Goal: Task Accomplishment & Management: Manage account settings

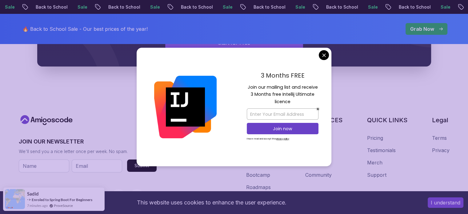
scroll to position [2409, 0]
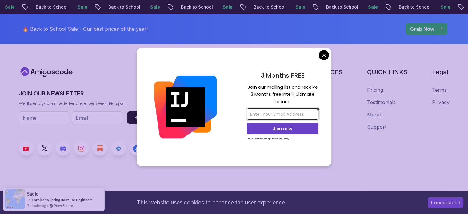
click at [252, 117] on input "email" at bounding box center [283, 113] width 72 height 11
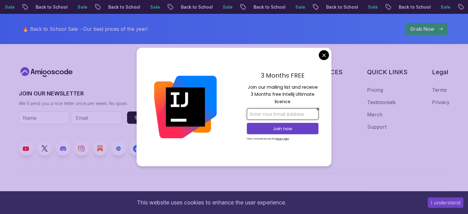
type input "[EMAIL_ADDRESS][PERSON_NAME][DOMAIN_NAME]"
click at [260, 126] on p "Join now" at bounding box center [283, 129] width 58 height 6
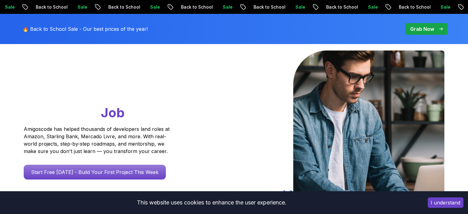
scroll to position [0, 0]
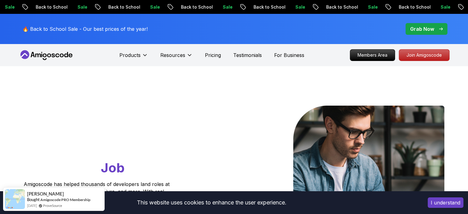
click at [34, 52] on icon at bounding box center [46, 55] width 55 height 10
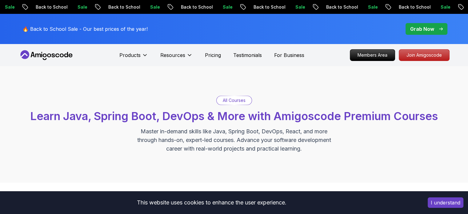
click at [38, 51] on icon at bounding box center [46, 55] width 55 height 10
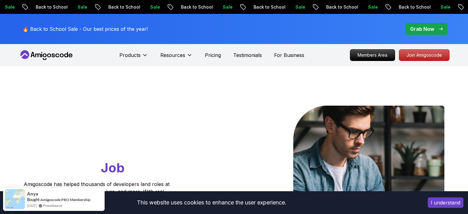
click at [76, 56] on nav "Products Resources Pricing Testimonials For Business Members Area Join Amigosco…" at bounding box center [234, 55] width 431 height 22
drag, startPoint x: 410, startPoint y: 1, endPoint x: 121, endPoint y: 123, distance: 314.4
click at [121, 123] on h1 "Go From Learning to Hired: Master Java, Spring Boot & Cloud Skills That Get You…" at bounding box center [109, 141] width 170 height 71
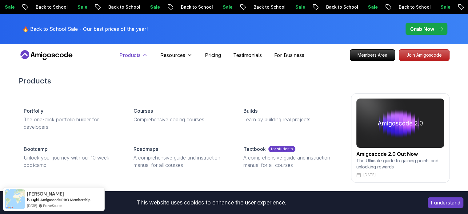
click at [139, 60] on button "Products" at bounding box center [133, 57] width 29 height 12
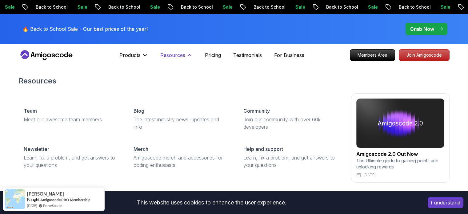
click at [176, 55] on p "Resources" at bounding box center [172, 54] width 25 height 7
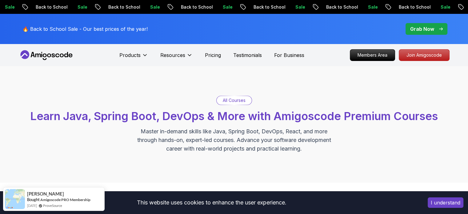
click at [233, 100] on p "All Courses" at bounding box center [234, 100] width 23 height 6
click at [220, 101] on div "All Courses" at bounding box center [234, 100] width 35 height 9
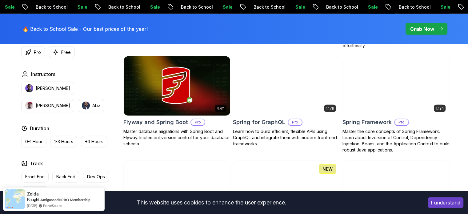
scroll to position [1553, 0]
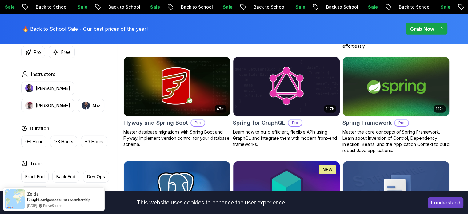
click at [367, 88] on img at bounding box center [396, 86] width 112 height 63
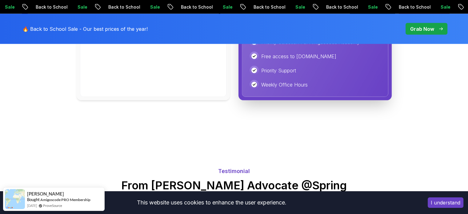
scroll to position [1345, 0]
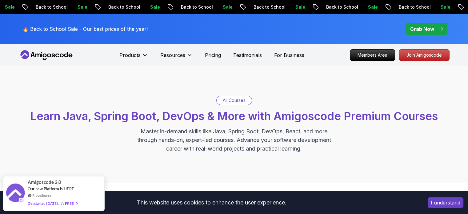
click at [52, 59] on icon at bounding box center [46, 55] width 55 height 10
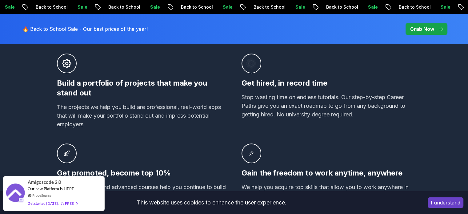
scroll to position [434, 0]
click at [175, 6] on p "Back to School" at bounding box center [196, 7] width 42 height 6
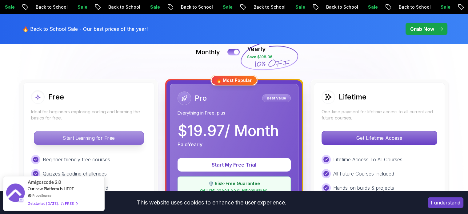
scroll to position [147, 0]
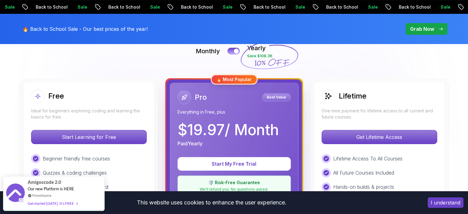
click at [87, 143] on div "Start Learning for Free" at bounding box center [89, 137] width 116 height 14
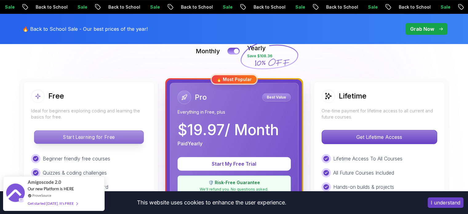
click at [90, 141] on p "Start Learning for Free" at bounding box center [88, 137] width 109 height 13
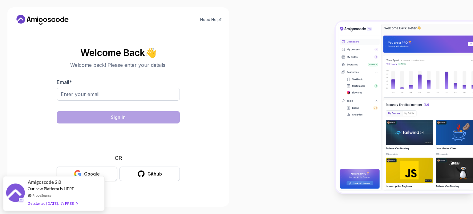
click at [96, 172] on div "Google" at bounding box center [92, 174] width 16 height 6
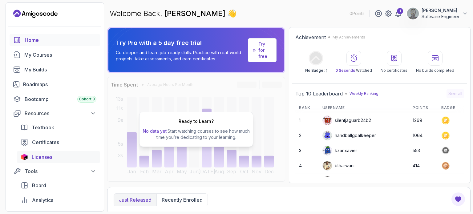
click at [46, 161] on link "Licenses" at bounding box center [58, 157] width 83 height 12
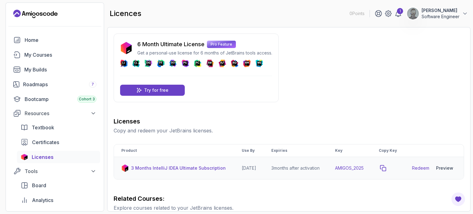
click at [386, 171] on icon "copy-button" at bounding box center [383, 168] width 6 height 6
click at [422, 171] on link "Redeem" at bounding box center [420, 168] width 17 height 6
